Goal: Task Accomplishment & Management: Manage account settings

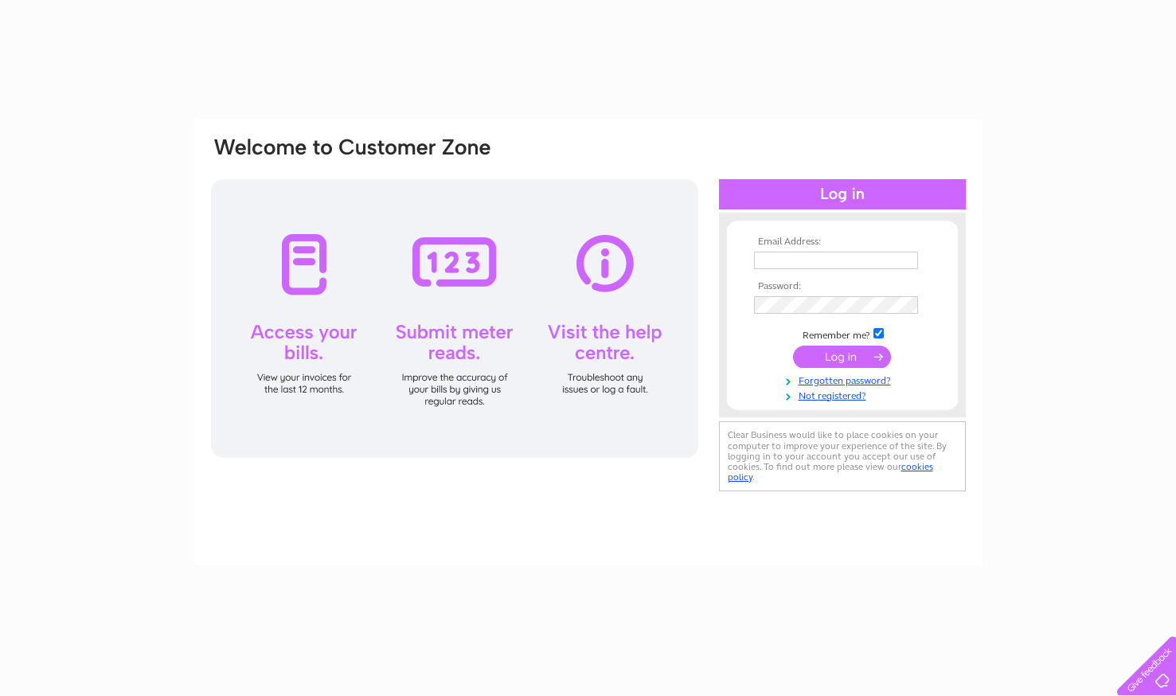
type input "s.u.s@btinternet.com"
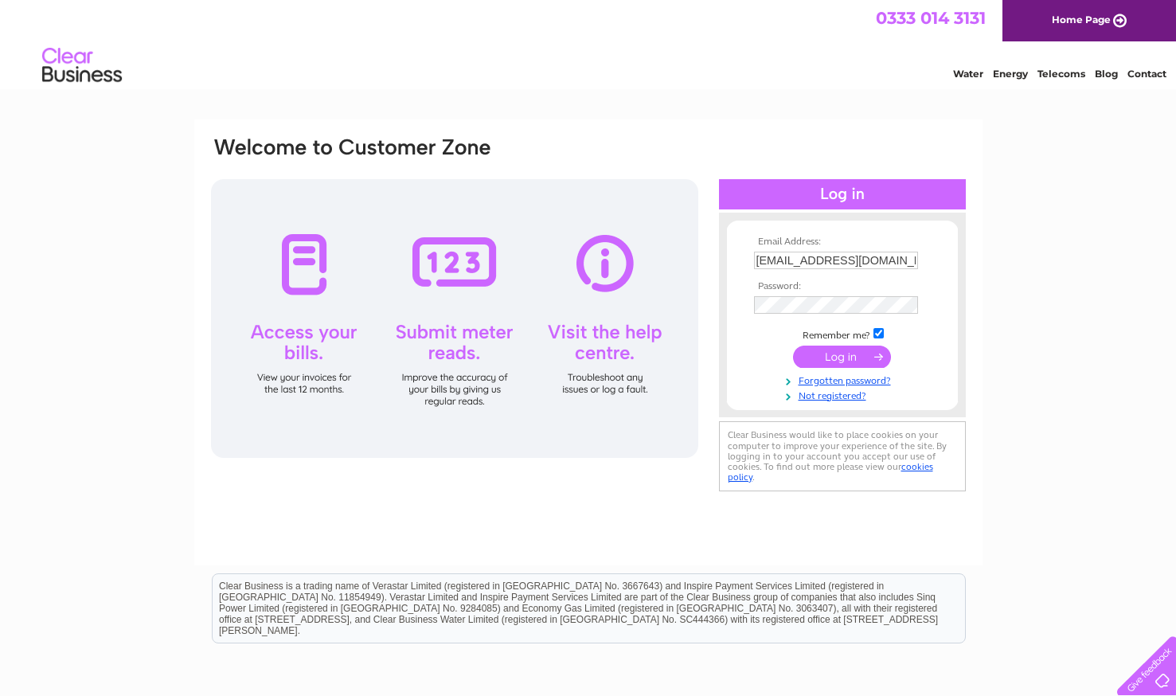
click at [842, 354] on input "submit" at bounding box center [842, 357] width 98 height 22
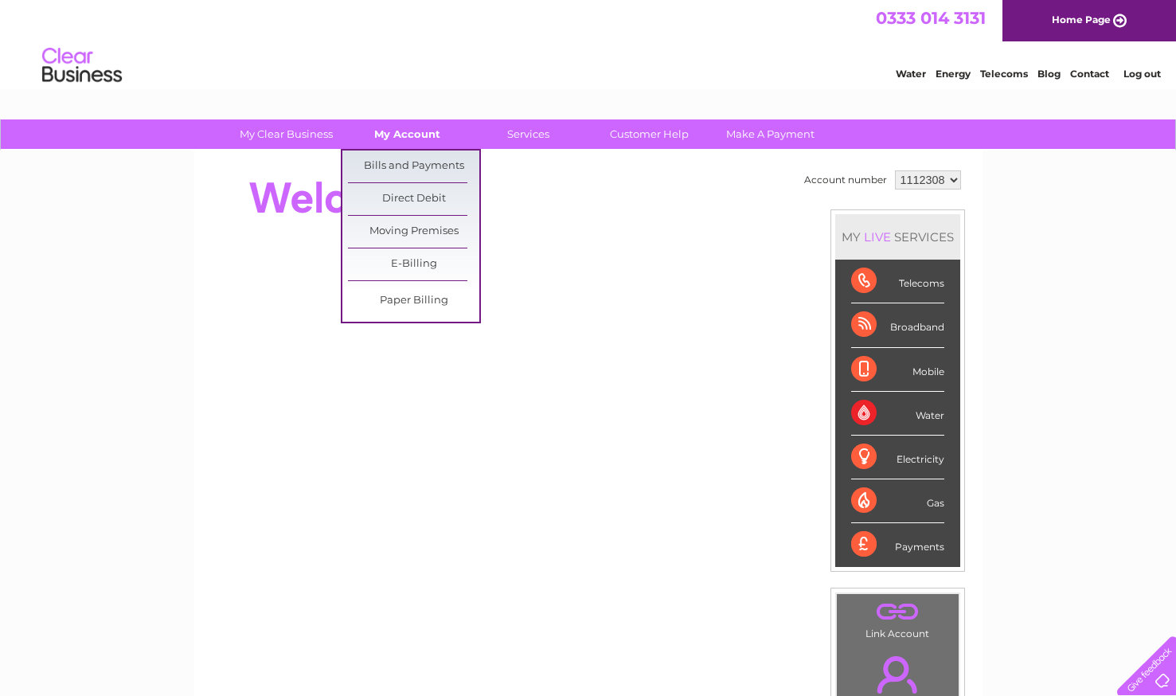
click at [394, 135] on link "My Account" at bounding box center [407, 133] width 131 height 29
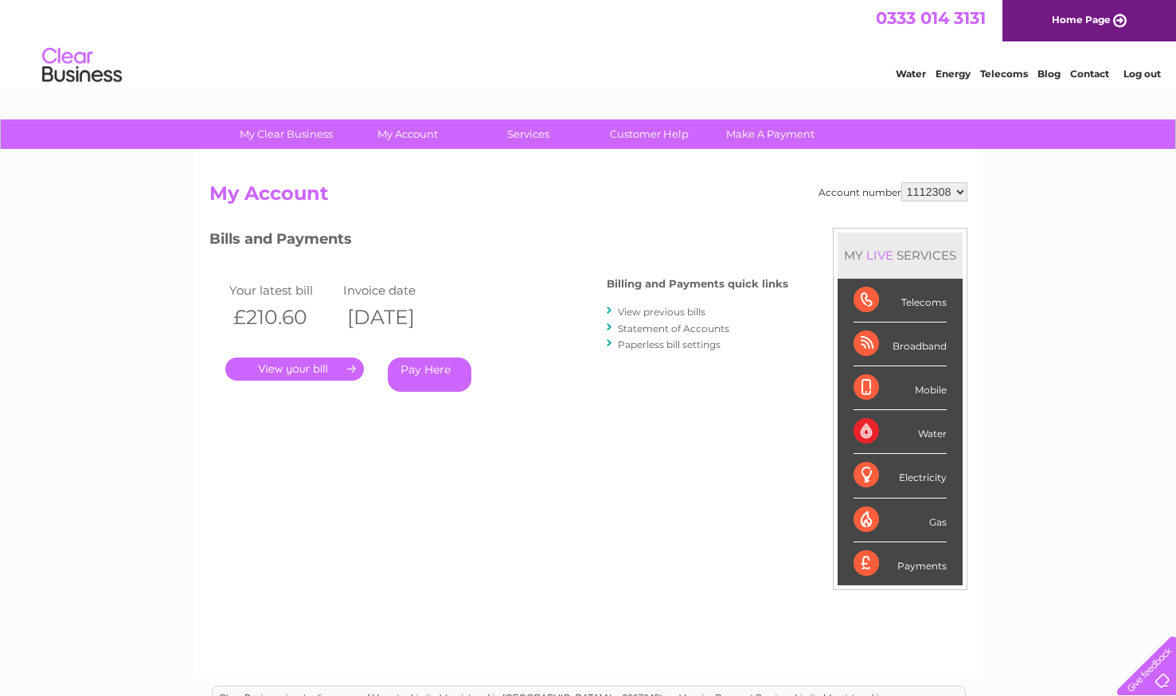
click at [291, 362] on link "." at bounding box center [294, 369] width 139 height 23
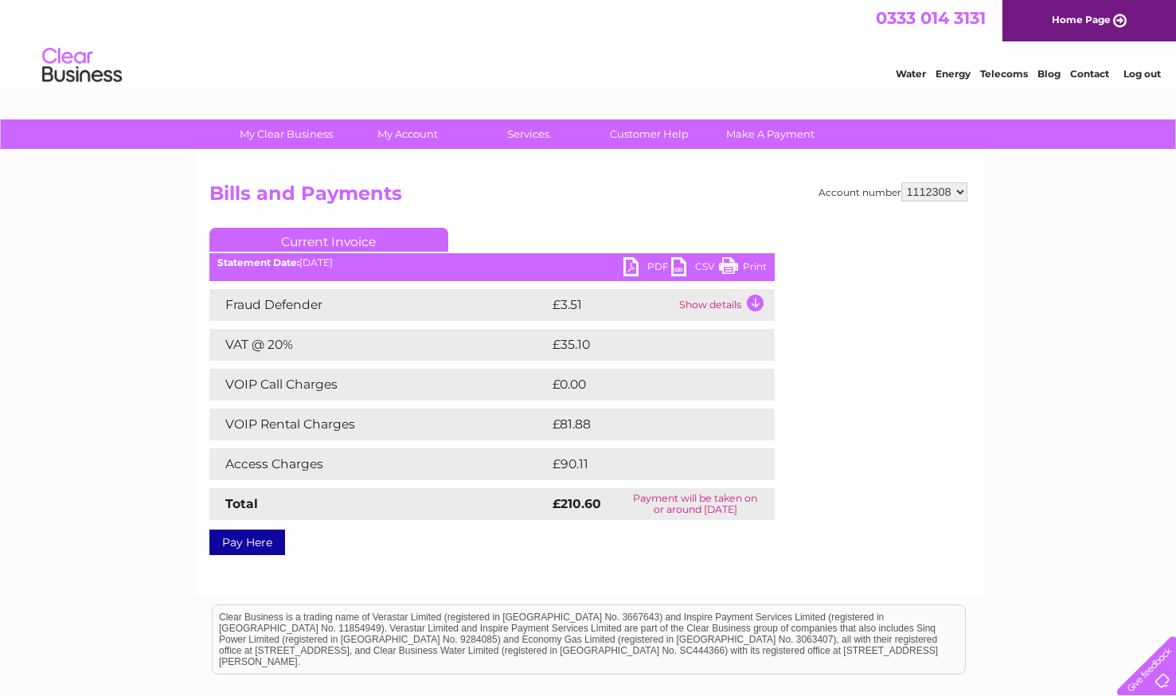
click at [649, 269] on link "PDF" at bounding box center [647, 268] width 48 height 23
click at [647, 263] on link "PDF" at bounding box center [647, 268] width 48 height 23
click at [1151, 70] on link "Log out" at bounding box center [1142, 74] width 37 height 12
